Goal: Find contact information: Find contact information

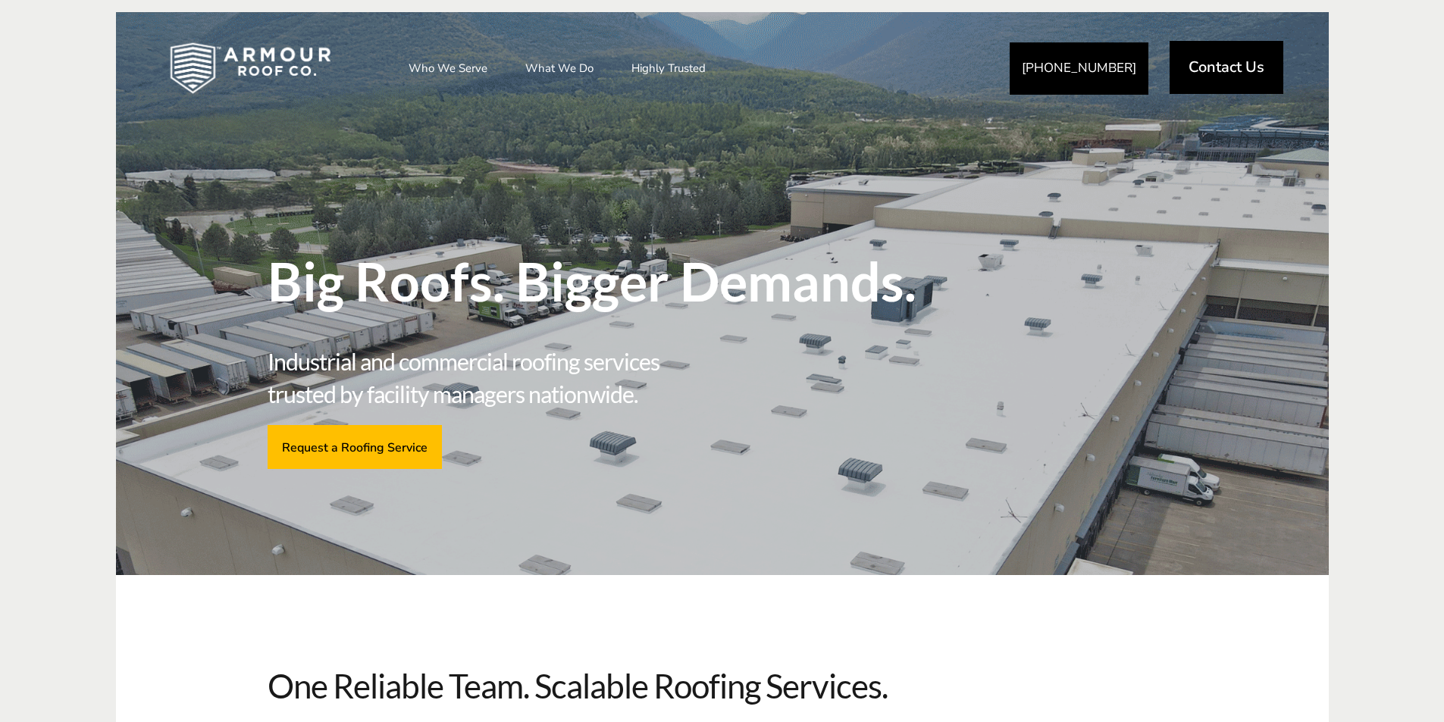
click at [1240, 48] on link "Contact Us" at bounding box center [1226, 67] width 114 height 53
click at [1246, 70] on span "Contact Us" at bounding box center [1226, 67] width 76 height 15
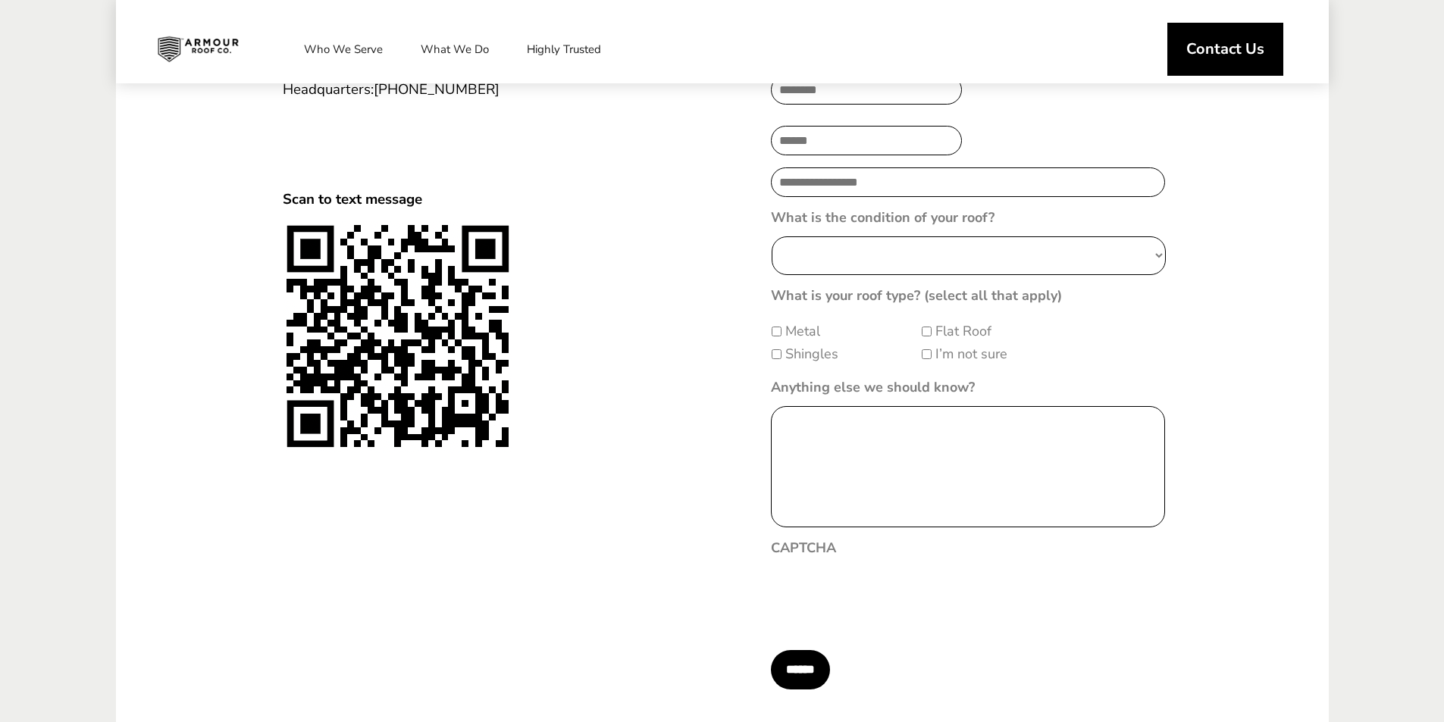
scroll to position [1787, 0]
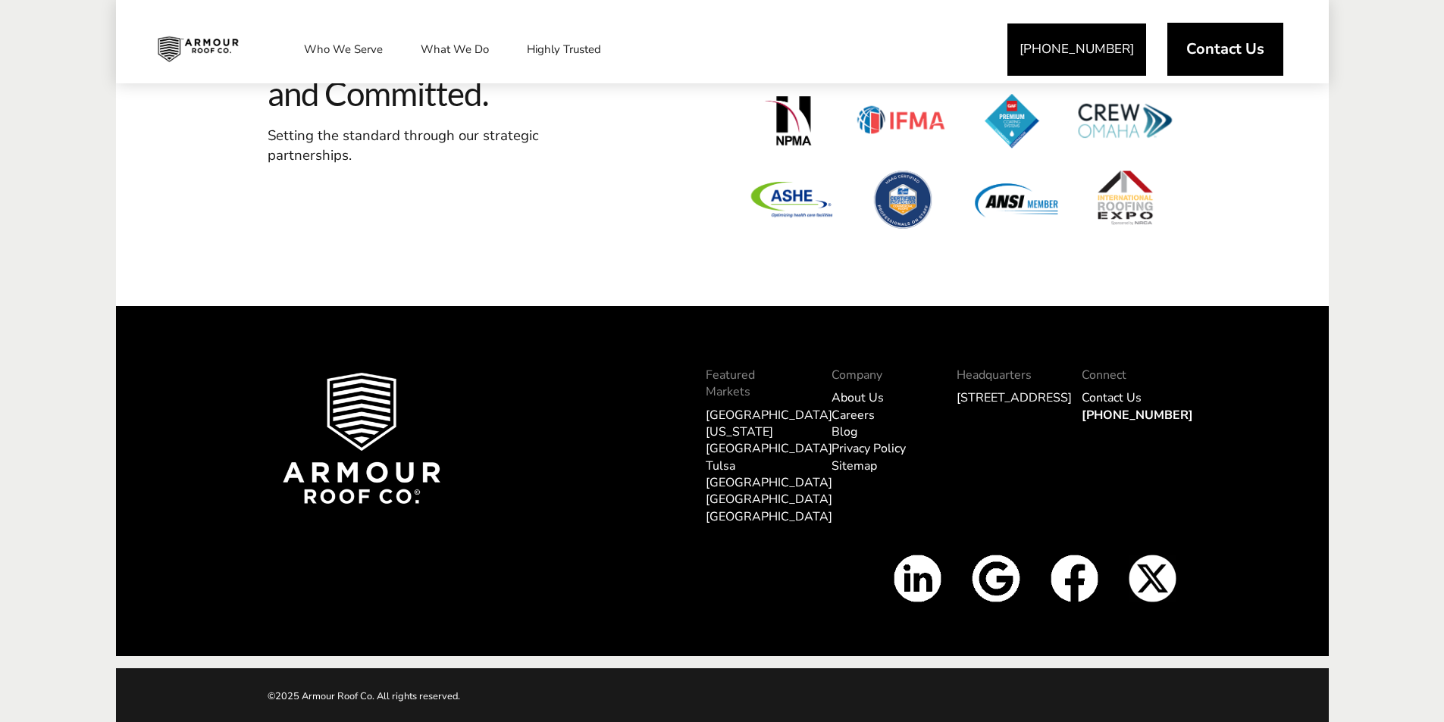
click at [1071, 583] on img at bounding box center [1074, 579] width 48 height 48
click at [843, 457] on link "Privacy Policy" at bounding box center [868, 448] width 74 height 17
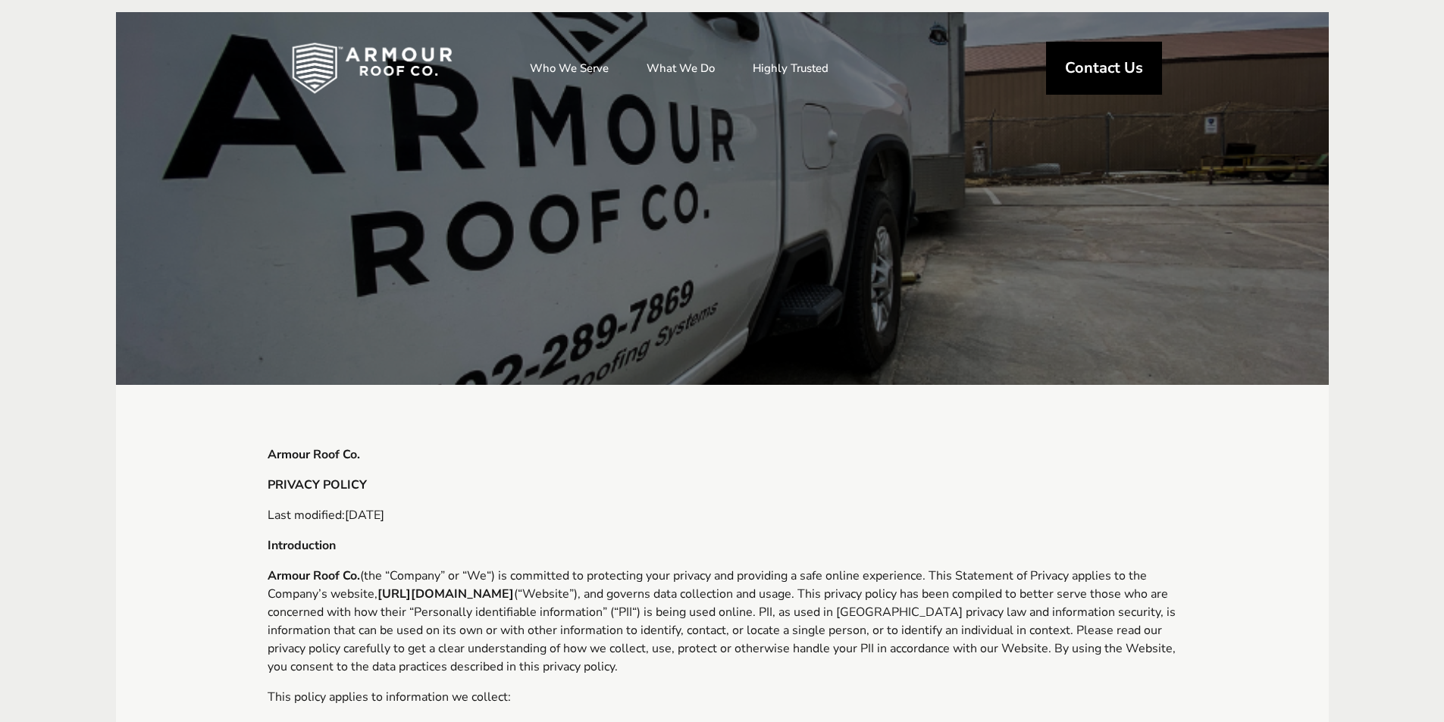
scroll to position [2930, 0]
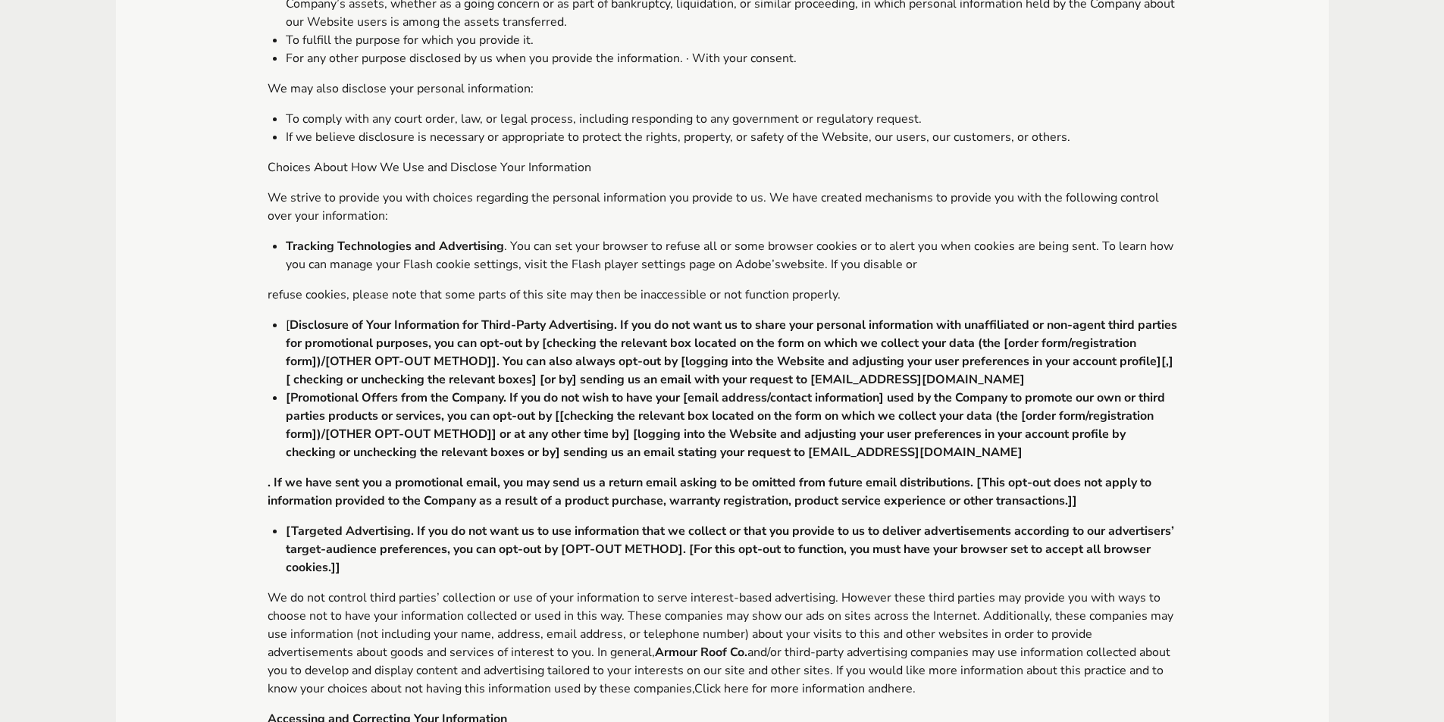
drag, startPoint x: 911, startPoint y: 358, endPoint x: 1059, endPoint y: 360, distance: 148.5
click at [1059, 360] on li "[ Disclosure of Your Information for Third-Party Advertising. If you do not wan…" at bounding box center [731, 352] width 891 height 73
drag, startPoint x: 1048, startPoint y: 356, endPoint x: 911, endPoint y: 362, distance: 137.3
click at [911, 362] on li "[ Disclosure of Your Information for Third-Party Advertising. If you do not wan…" at bounding box center [731, 352] width 891 height 73
copy b "[EMAIL_ADDRESS][DOMAIN_NAME]"
